Goal: Find contact information: Find contact information

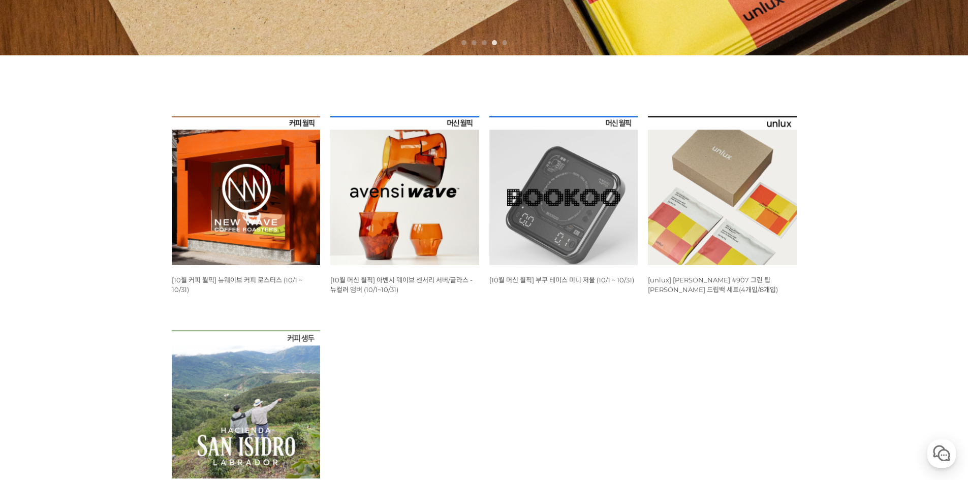
click at [570, 195] on img at bounding box center [563, 190] width 149 height 149
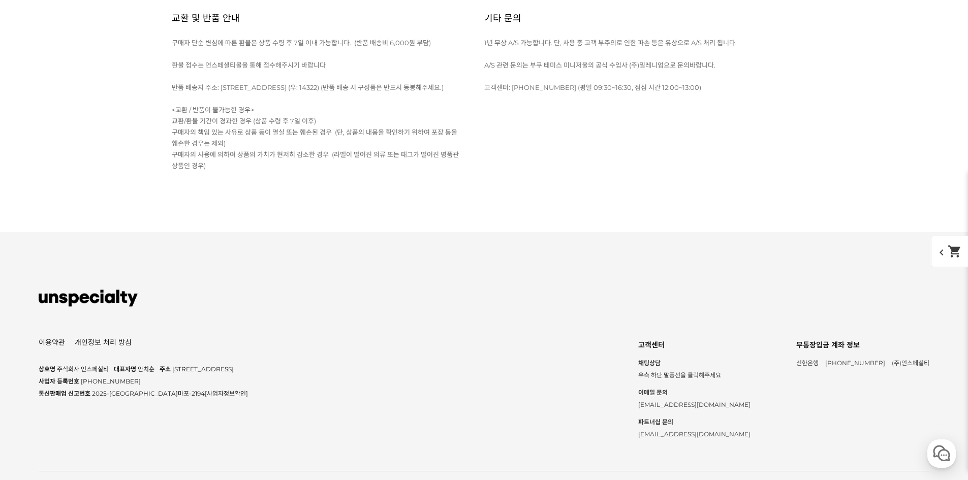
scroll to position [10490, 0]
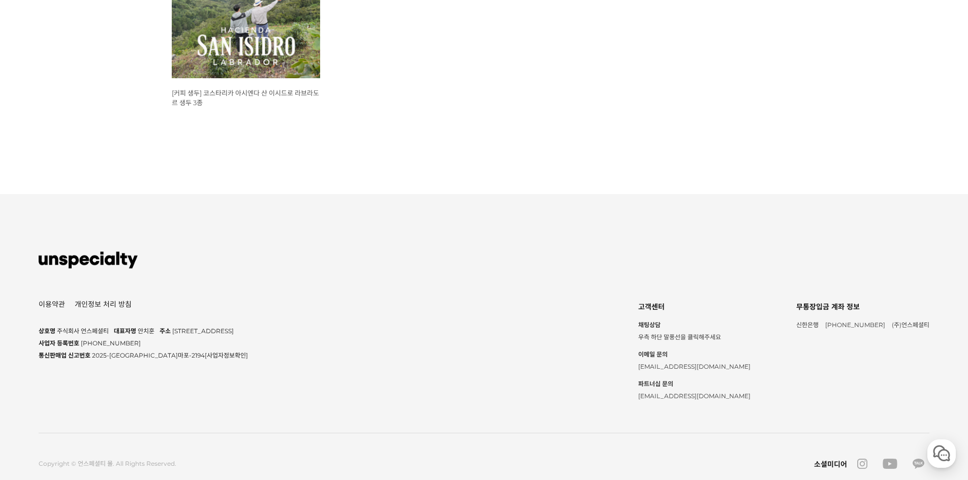
scroll to position [764, 0]
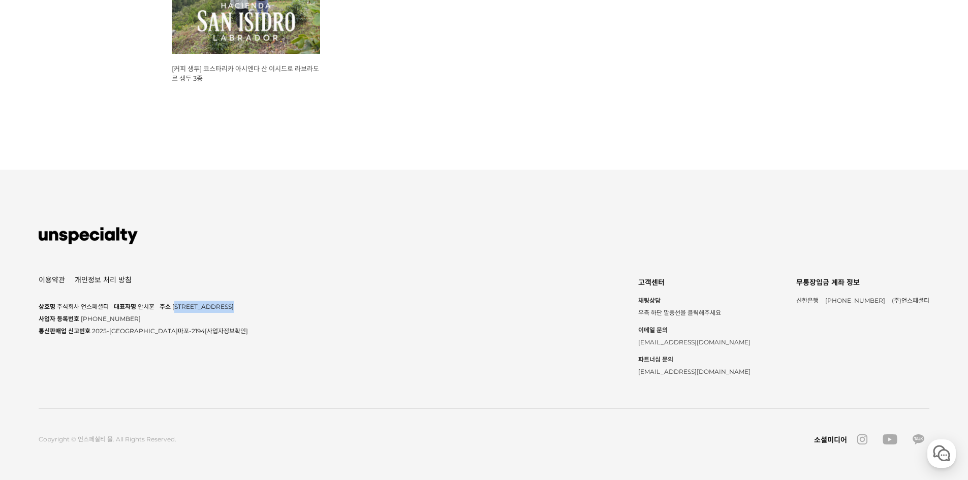
drag, startPoint x: 176, startPoint y: 305, endPoint x: 241, endPoint y: 308, distance: 64.6
click at [234, 308] on span "[STREET_ADDRESS]" at bounding box center [202, 307] width 61 height 8
copy span "울 마포구 동교로23길 14"
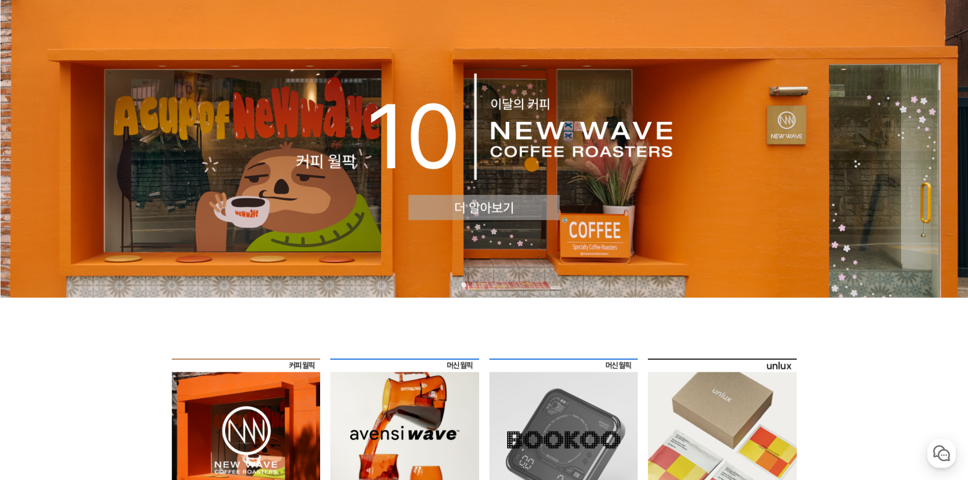
scroll to position [0, 0]
